Goal: Find specific page/section: Find specific page/section

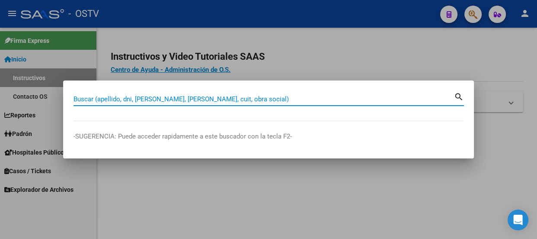
paste input "94278217"
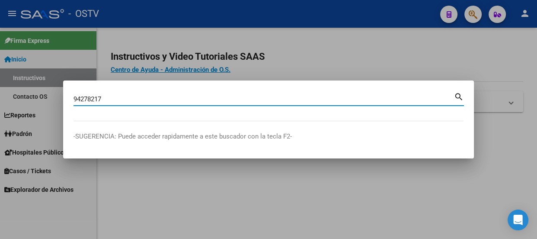
type input "94278217"
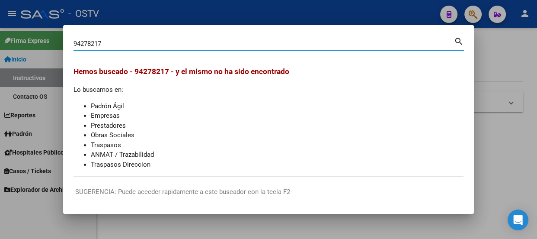
click at [90, 42] on input "94278217" at bounding box center [263, 44] width 380 height 8
click at [89, 42] on input "94278217" at bounding box center [263, 44] width 380 height 8
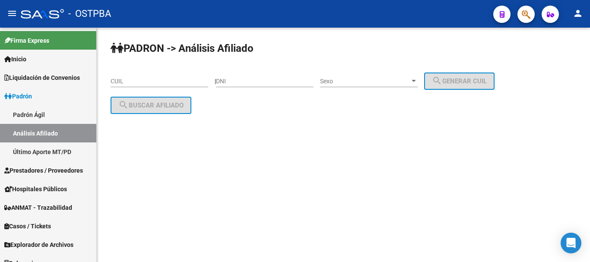
click at [517, 12] on div at bounding box center [523, 14] width 24 height 18
click at [520, 12] on button "button" at bounding box center [526, 14] width 17 height 17
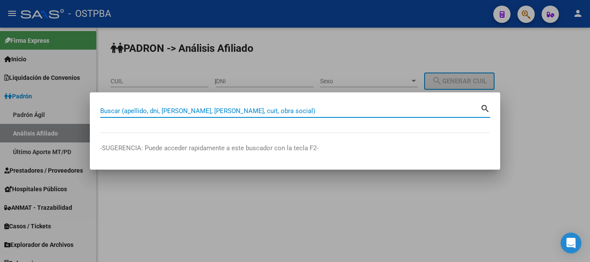
paste input "94278217"
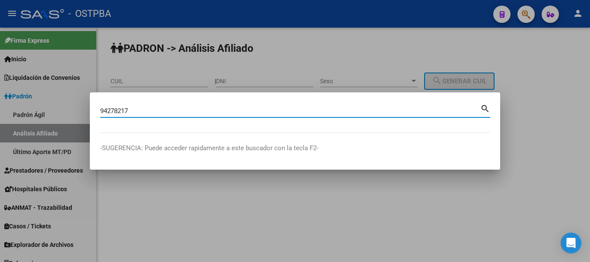
type input "94278217"
